Goal: Task Accomplishment & Management: Use online tool/utility

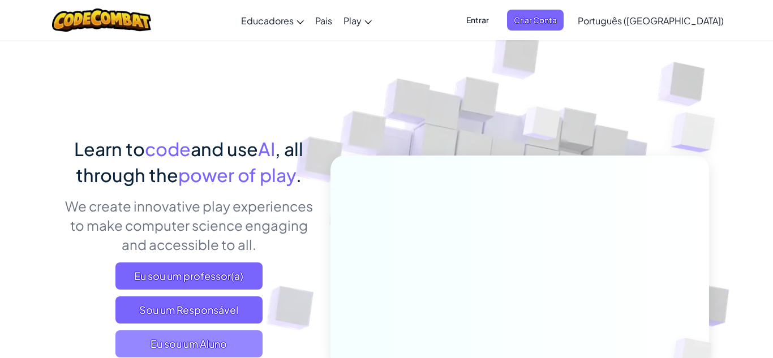
click at [247, 340] on span "Eu sou um Aluno" at bounding box center [188, 343] width 147 height 27
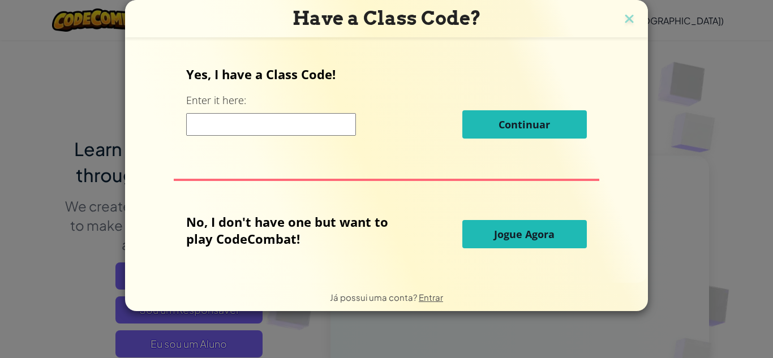
click at [497, 243] on button "Jogue Agora" at bounding box center [524, 234] width 124 height 28
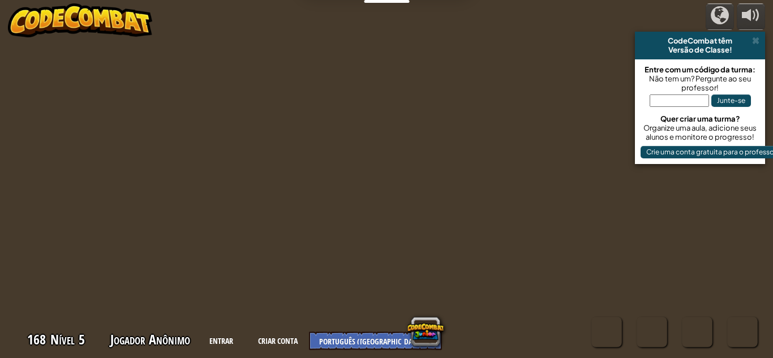
select select "pt-BR"
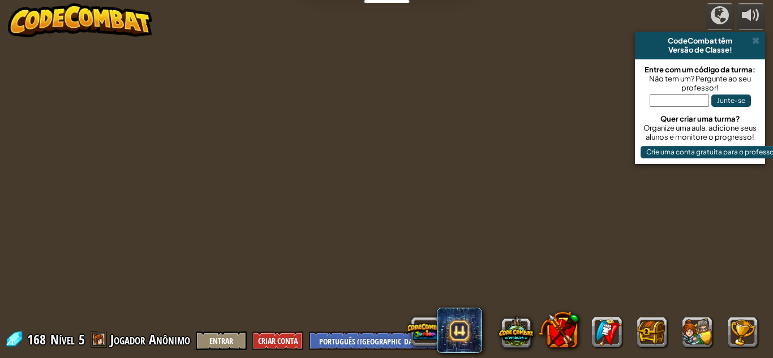
select select "pt-BR"
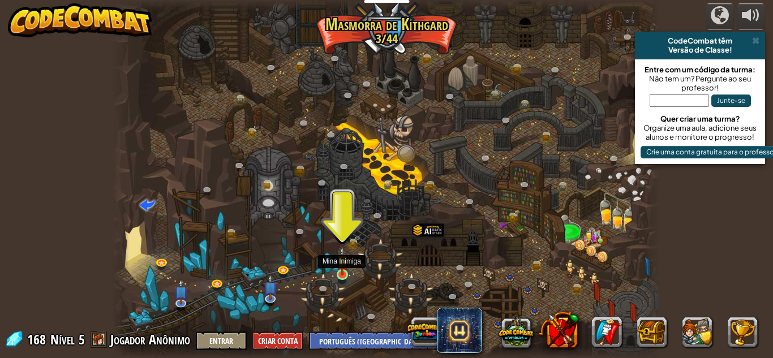
click at [341, 261] on img at bounding box center [342, 260] width 13 height 29
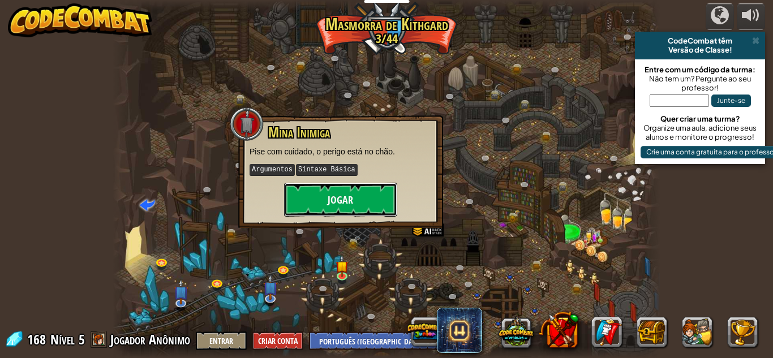
click at [335, 212] on button "Jogar" at bounding box center [340, 200] width 113 height 34
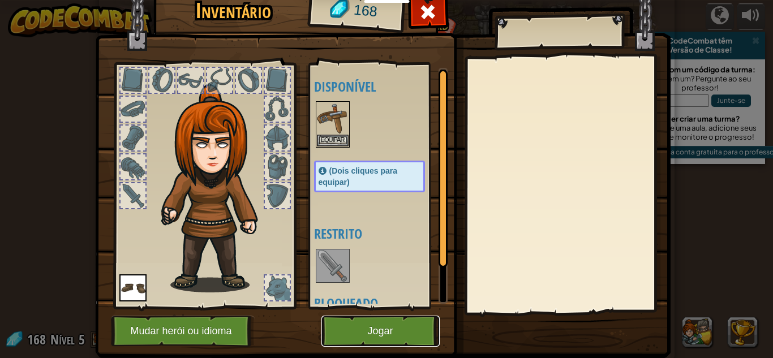
click at [366, 336] on button "Jogar" at bounding box center [380, 331] width 118 height 31
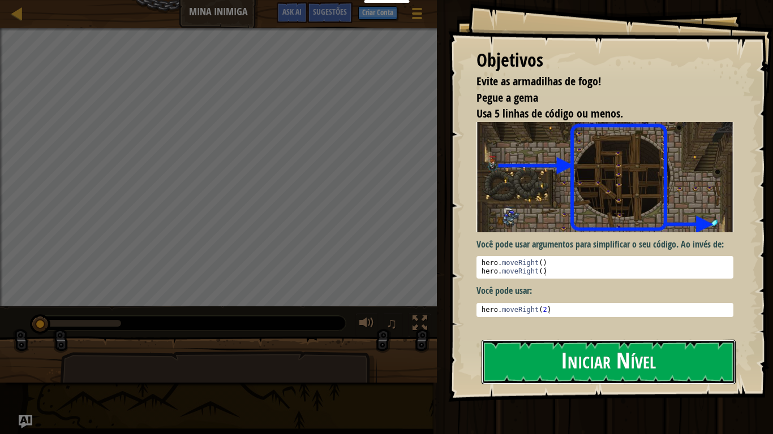
click at [505, 352] on button "Iniciar Nível" at bounding box center [608, 362] width 254 height 45
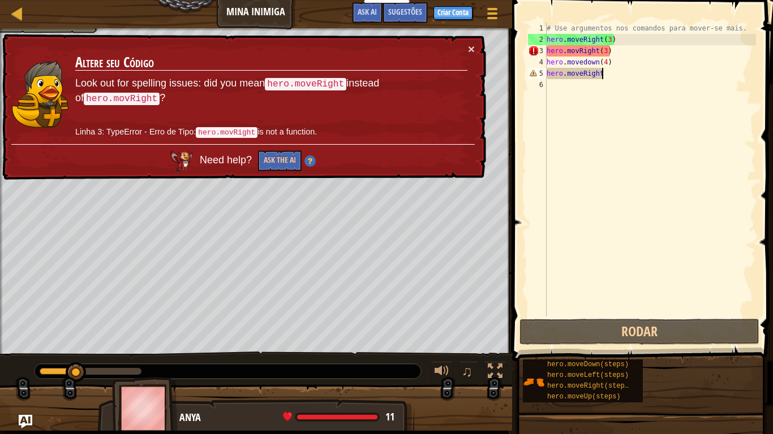
click at [608, 75] on div "# Use argumentos nos comandos para mover-se mais. hero . moveRight ( 3 ) hero .…" at bounding box center [650, 181] width 212 height 317
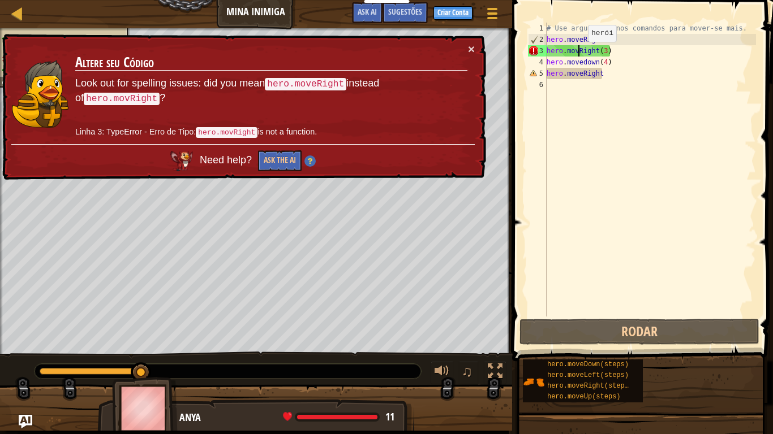
click at [578, 53] on div "# Use argumentos nos comandos para mover-se mais. hero . moveRight ( 3 ) hero .…" at bounding box center [650, 181] width 212 height 317
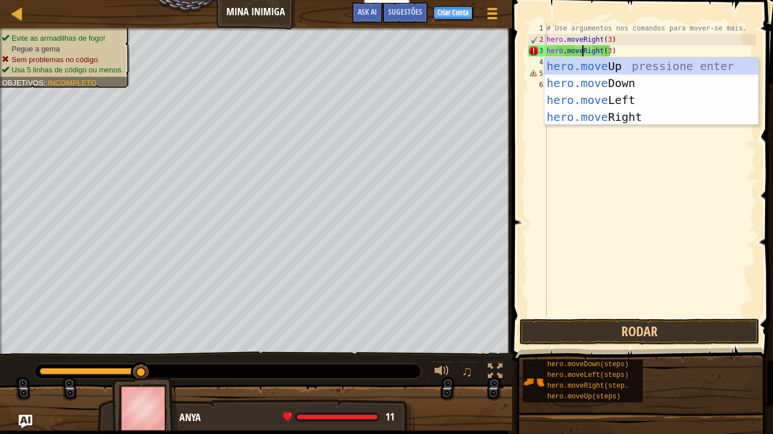
scroll to position [5, 5]
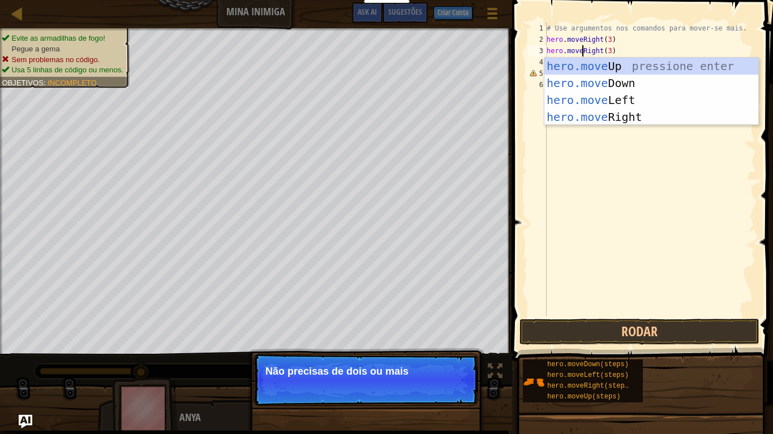
click at [640, 55] on div "# Use argumentos nos comandos para mover-se mais. hero . moveRight ( 3 ) hero .…" at bounding box center [650, 181] width 212 height 317
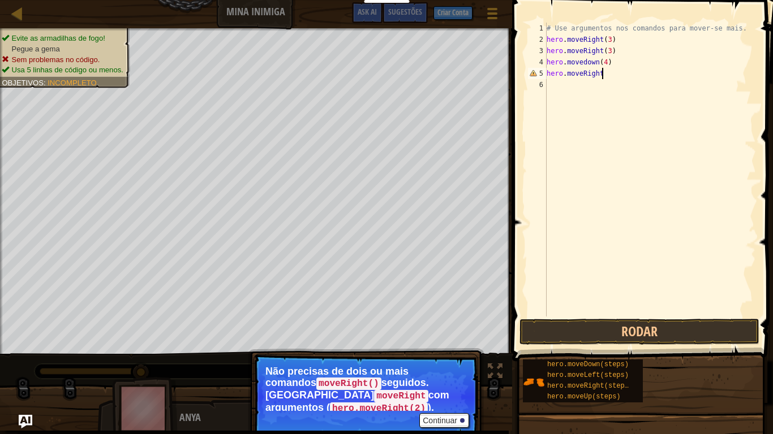
click at [617, 74] on div "# Use argumentos nos comandos para mover-se mais. hero . moveRight ( 3 ) hero .…" at bounding box center [650, 181] width 212 height 317
type textarea "hero.moveRight(1)"
click at [548, 103] on div "# Use argumentos nos comandos para mover-se mais. hero . moveRight ( 3 ) hero .…" at bounding box center [650, 181] width 212 height 317
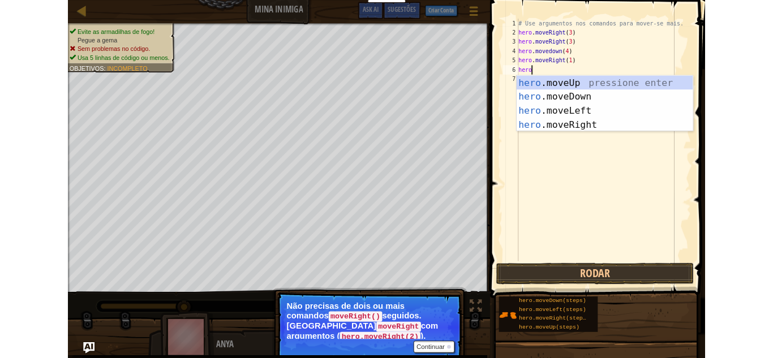
scroll to position [5, 2]
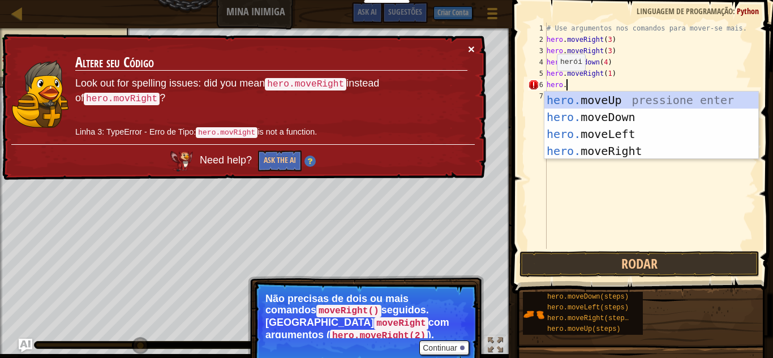
click at [474, 46] on button "×" at bounding box center [471, 49] width 7 height 12
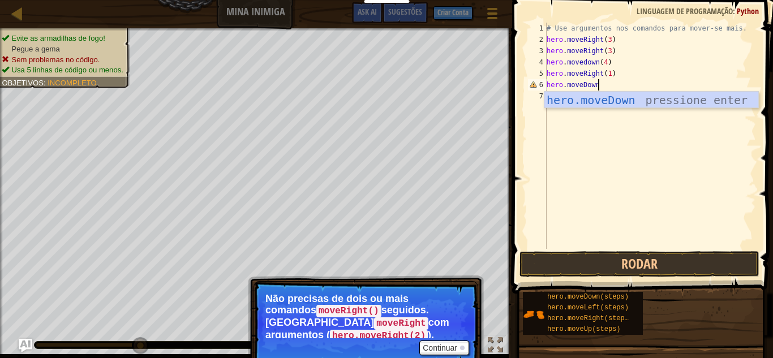
scroll to position [5, 7]
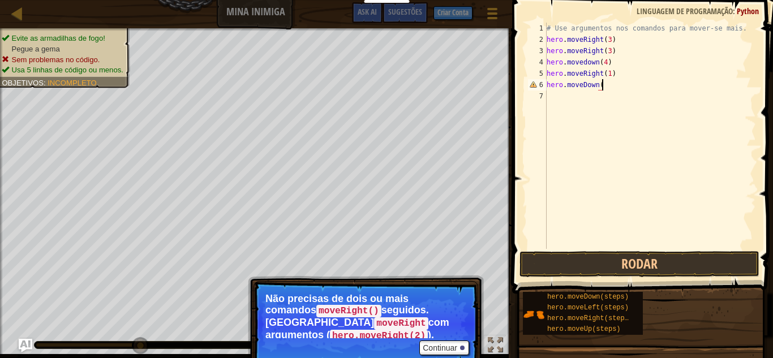
type textarea "hero.moveDown()"
click at [551, 106] on div "# Use argumentos nos comandos para mover-se mais. hero . moveRight ( 3 ) hero .…" at bounding box center [650, 147] width 212 height 249
click at [599, 269] on button "Rodar" at bounding box center [639, 264] width 240 height 26
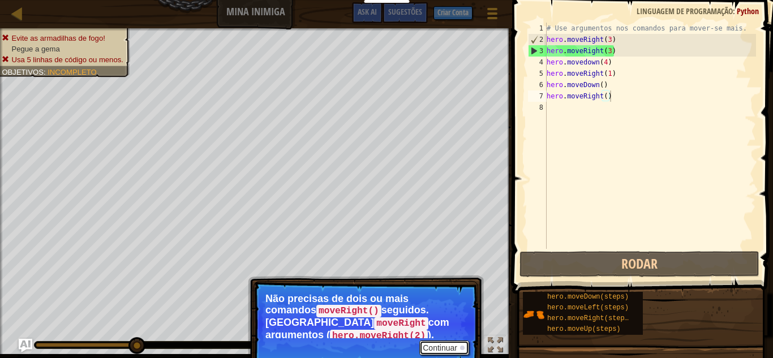
click at [455, 341] on button "Continuar" at bounding box center [444, 348] width 50 height 15
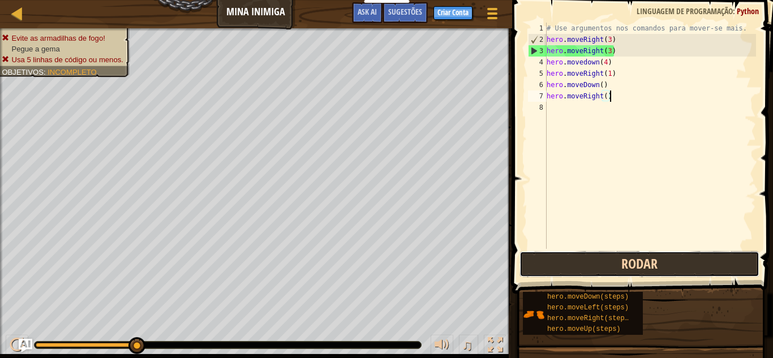
click at [549, 260] on button "Rodar" at bounding box center [639, 264] width 240 height 26
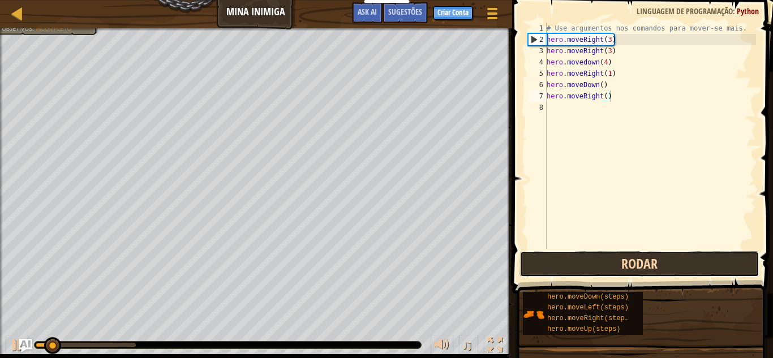
click at [559, 263] on button "Rodar" at bounding box center [639, 264] width 240 height 26
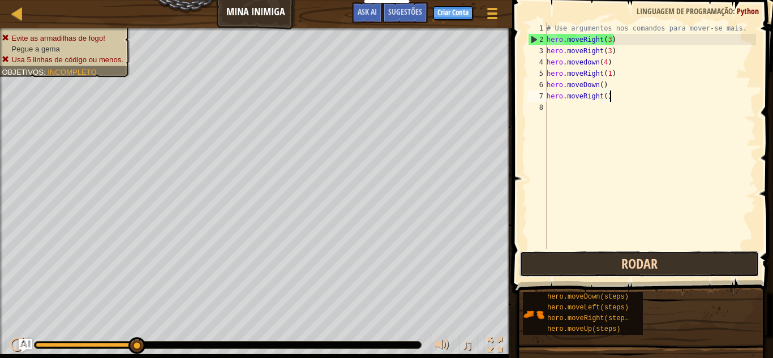
click at [643, 272] on button "Rodar" at bounding box center [639, 264] width 240 height 26
click at [627, 256] on button "Rodar" at bounding box center [639, 264] width 240 height 26
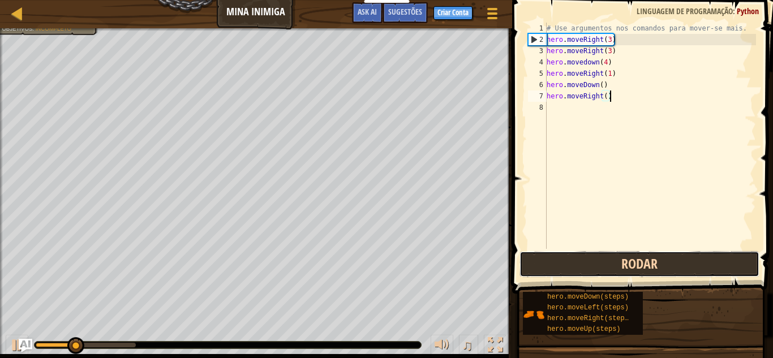
click at [624, 255] on button "Rodar" at bounding box center [639, 264] width 240 height 26
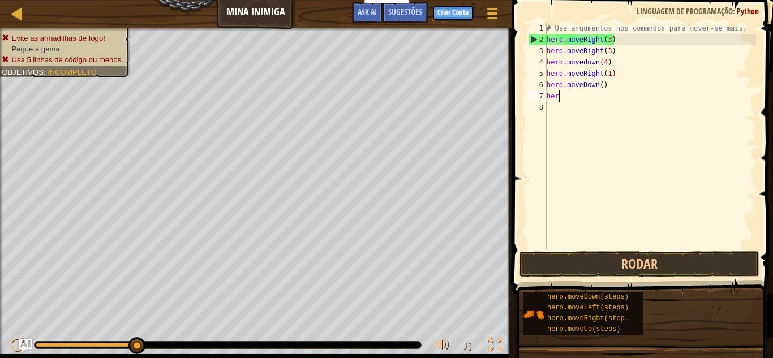
scroll to position [5, 1]
type textarea "h"
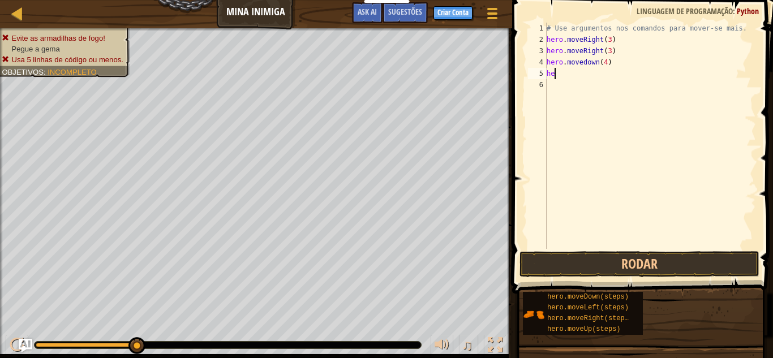
type textarea "h"
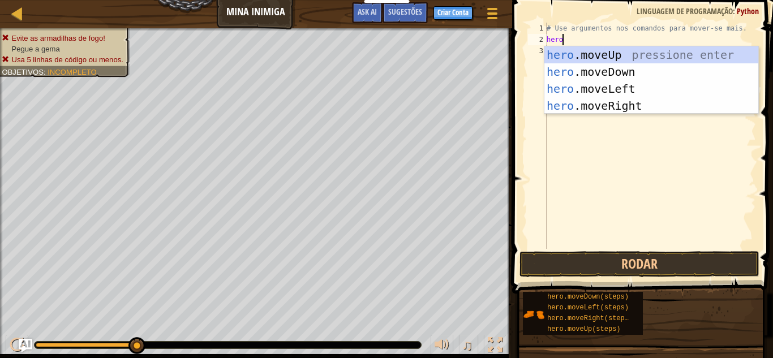
scroll to position [5, 2]
type textarea "hero.move"
click at [570, 100] on div "hero.move Up pressione enter hero.move Down pressione enter hero.move Left pres…" at bounding box center [651, 97] width 214 height 102
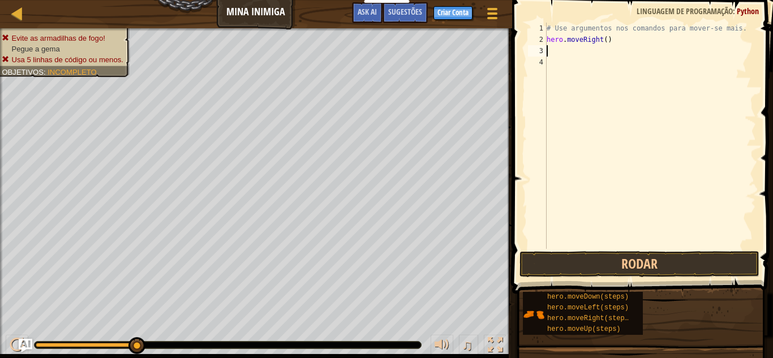
click at [609, 45] on div "# Use argumentos nos comandos para mover-se mais. hero . moveRight ( )" at bounding box center [650, 147] width 212 height 249
click at [605, 43] on div "# Use argumentos nos comandos para mover-se mais. hero . moveRight ( )" at bounding box center [650, 147] width 212 height 249
type textarea "hero.moveRight(3)"
click at [631, 262] on button "Rodar" at bounding box center [639, 264] width 240 height 26
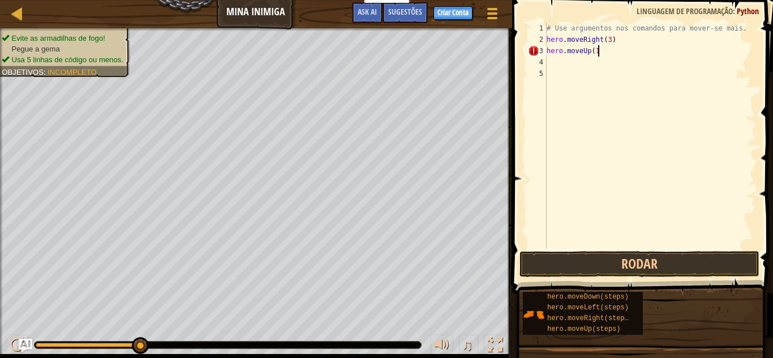
type textarea "hero.moveUp(1)"
click at [545, 71] on div "5" at bounding box center [537, 73] width 19 height 11
click at [553, 52] on div "# Use argumentos nos comandos para mover-se mais. hero . moveRight ( 3 ) hero .…" at bounding box center [650, 147] width 212 height 249
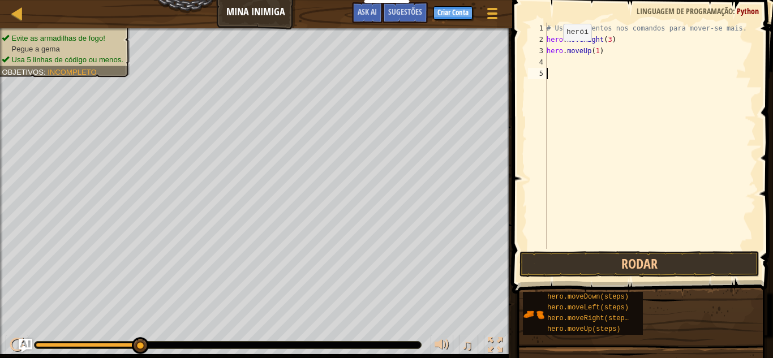
type textarea "hero.moveUp(1)"
click at [549, 61] on div "# Use argumentos nos comandos para mover-se mais. hero . moveRight ( 3 ) hero .…" at bounding box center [650, 147] width 212 height 249
click at [643, 50] on div "# Use argumentos nos comandos para mover-se mais. hero . moveRight ( 3 ) hero .…" at bounding box center [650, 147] width 212 height 249
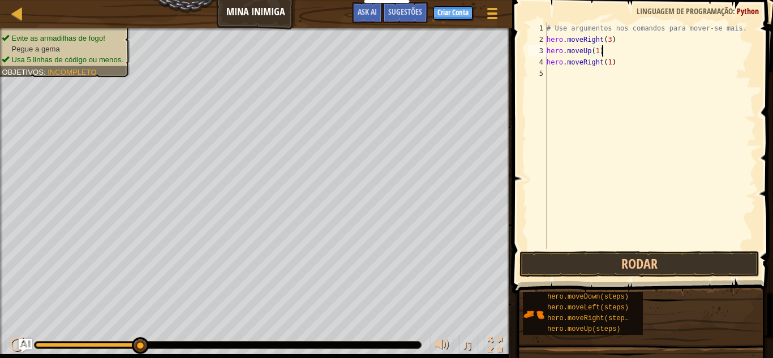
click at [628, 42] on div "# Use argumentos nos comandos para mover-se mais. hero . moveRight ( 3 ) hero .…" at bounding box center [650, 147] width 212 height 249
type textarea "h"
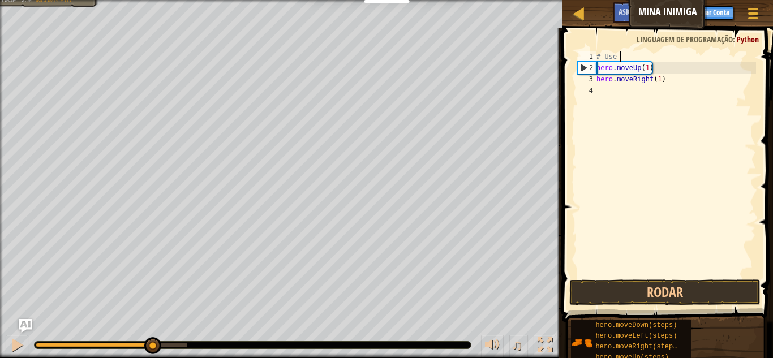
type textarea "#"
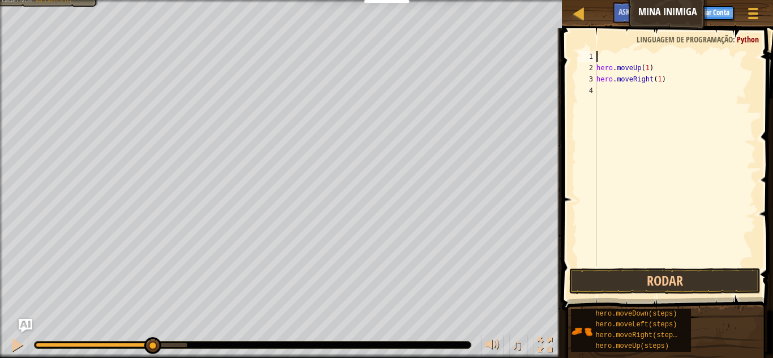
click at [684, 71] on div "hero . moveUp ( 1 ) hero . moveRight ( 1 )" at bounding box center [675, 170] width 162 height 238
type textarea "h"
click at [678, 94] on div "hero . moveRight ( 1 )" at bounding box center [675, 170] width 162 height 238
click at [677, 79] on div "hero . moveRight ( 1 )" at bounding box center [675, 170] width 162 height 238
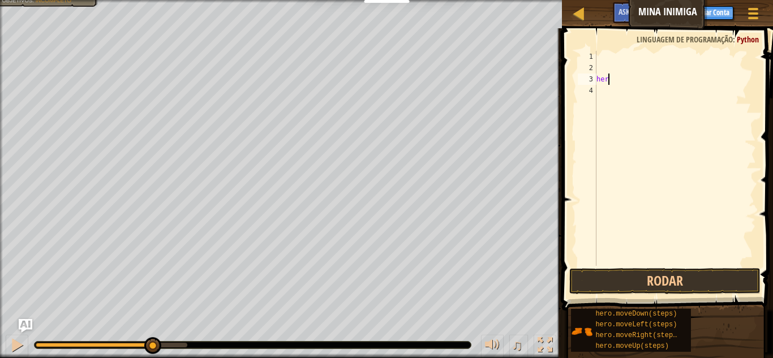
type textarea "h"
type textarea "hero.moveRinght(3)"
click at [614, 67] on div "hero . moveRinght ( 3 )" at bounding box center [675, 170] width 162 height 238
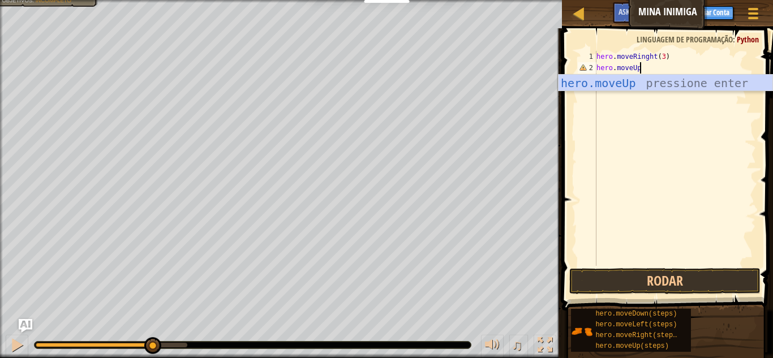
scroll to position [5, 6]
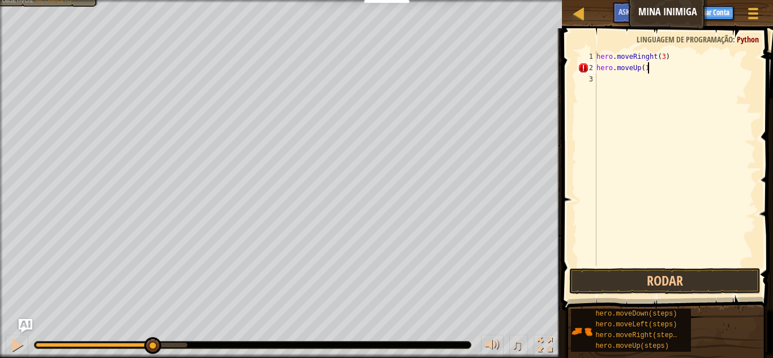
type textarea "hero.moveUp(1)"
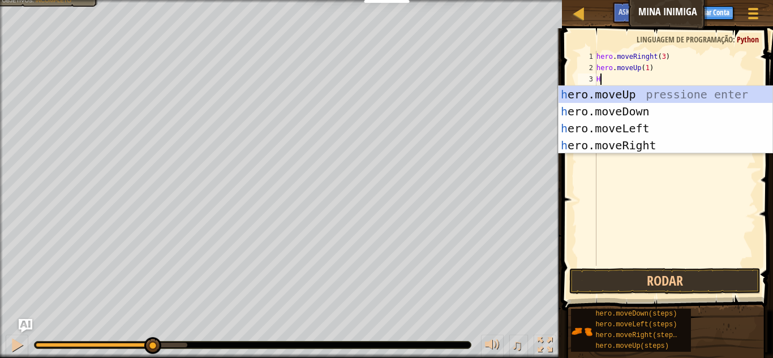
scroll to position [5, 1]
type textarea "H"
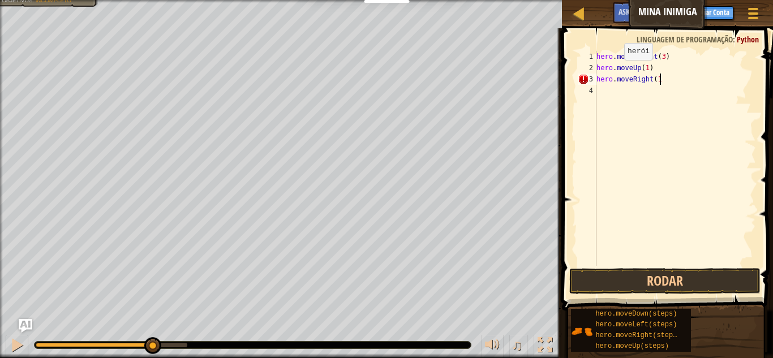
scroll to position [5, 8]
type textarea "hero.moveRight(1)"
type textarea "hero.moveDown(4)"
click at [660, 96] on div "hero . moveRinght ( 3 ) hero . moveUp ( 1 ) hero . moveRight ( 1 ) hero . moveD…" at bounding box center [675, 170] width 162 height 238
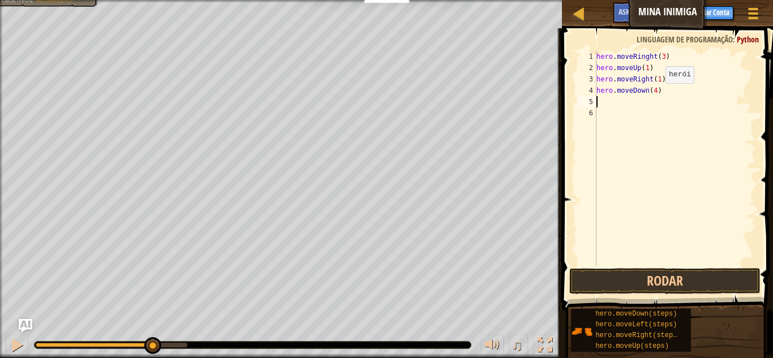
click at [656, 94] on div "hero . moveRinght ( 3 ) hero . moveUp ( 1 ) hero . moveRight ( 1 ) hero . moveD…" at bounding box center [675, 170] width 162 height 238
type textarea "hero.moveDown(3)"
click at [604, 113] on div "hero . moveRinght ( 3 ) hero . moveUp ( 1 ) hero . moveRight ( 1 ) hero . moveD…" at bounding box center [675, 170] width 162 height 238
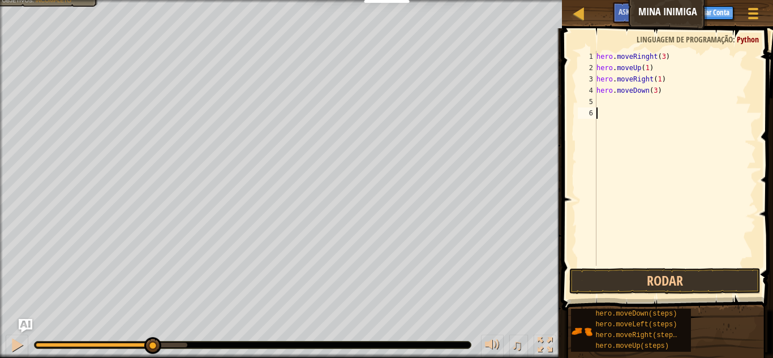
click at [598, 110] on div "hero . moveRinght ( 3 ) hero . moveUp ( 1 ) hero . moveRight ( 1 ) hero . moveD…" at bounding box center [675, 170] width 162 height 238
click at [602, 103] on div "hero . moveRinght ( 3 ) hero . moveUp ( 1 ) hero . moveRight ( 1 ) hero . moveD…" at bounding box center [675, 170] width 162 height 238
click at [602, 282] on button "Rodar" at bounding box center [664, 281] width 191 height 26
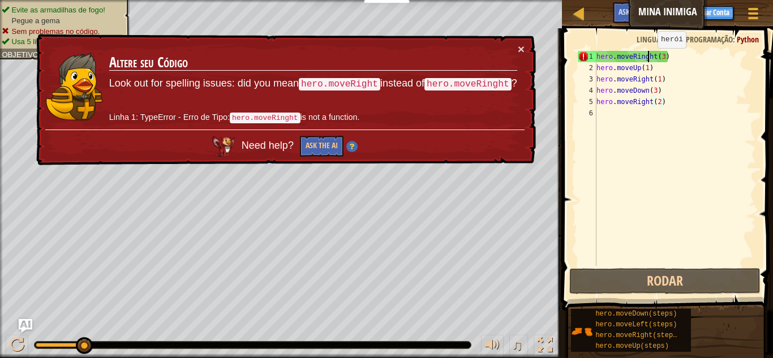
click at [647, 59] on div "hero . moveRinght ( 3 ) hero . moveUp ( 1 ) hero . moveRight ( 1 ) hero . moveD…" at bounding box center [675, 170] width 162 height 238
click at [643, 57] on div "hero . moveRinght ( 3 ) hero . moveUp ( 1 ) hero . moveRight ( 1 ) hero . moveD…" at bounding box center [675, 170] width 162 height 238
type textarea "hero.moveRight(3)"
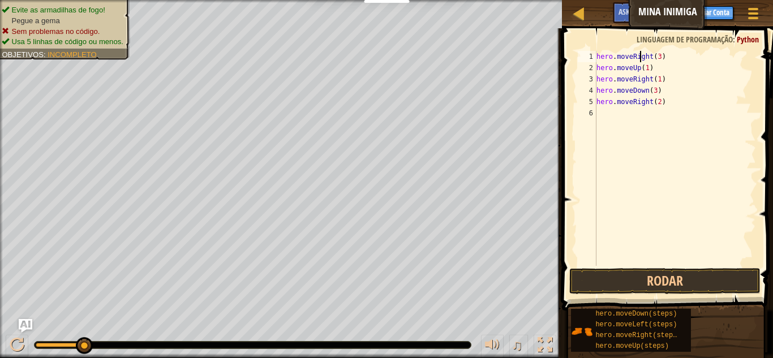
click at [665, 183] on div "hero . moveRight ( 3 ) hero . moveUp ( 1 ) hero . moveRight ( 1 ) hero . moveDo…" at bounding box center [675, 170] width 162 height 238
click at [638, 277] on button "Rodar" at bounding box center [664, 281] width 191 height 26
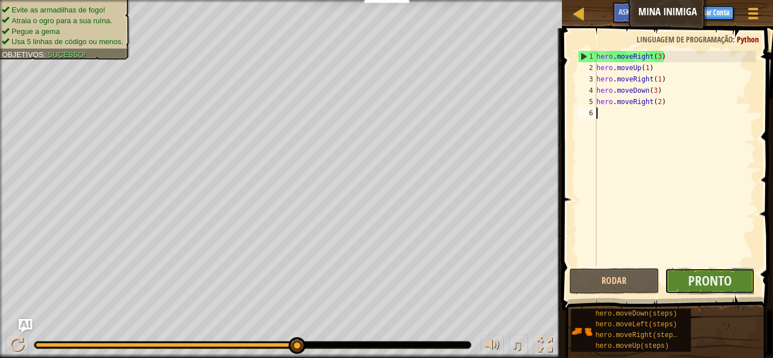
click at [725, 292] on button "Pronto" at bounding box center [710, 281] width 90 height 26
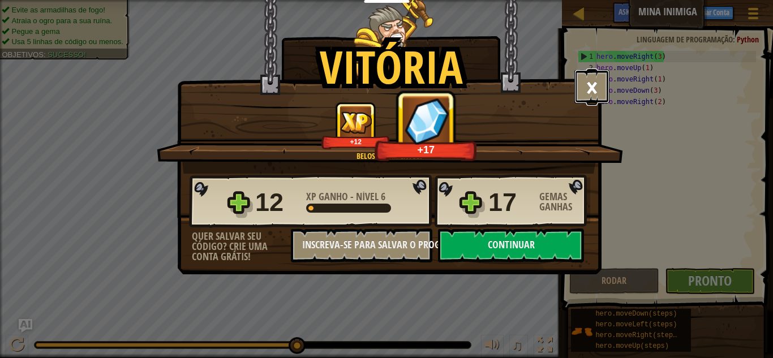
click at [579, 87] on button "×" at bounding box center [591, 87] width 35 height 34
